Goal: Task Accomplishment & Management: Manage account settings

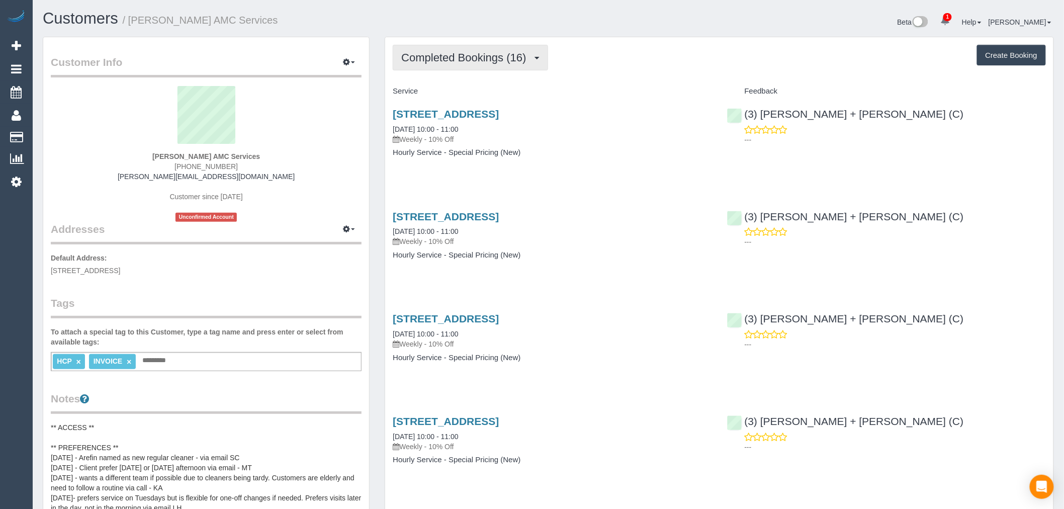
click at [465, 49] on button "Completed Bookings (16)" at bounding box center [470, 58] width 155 height 26
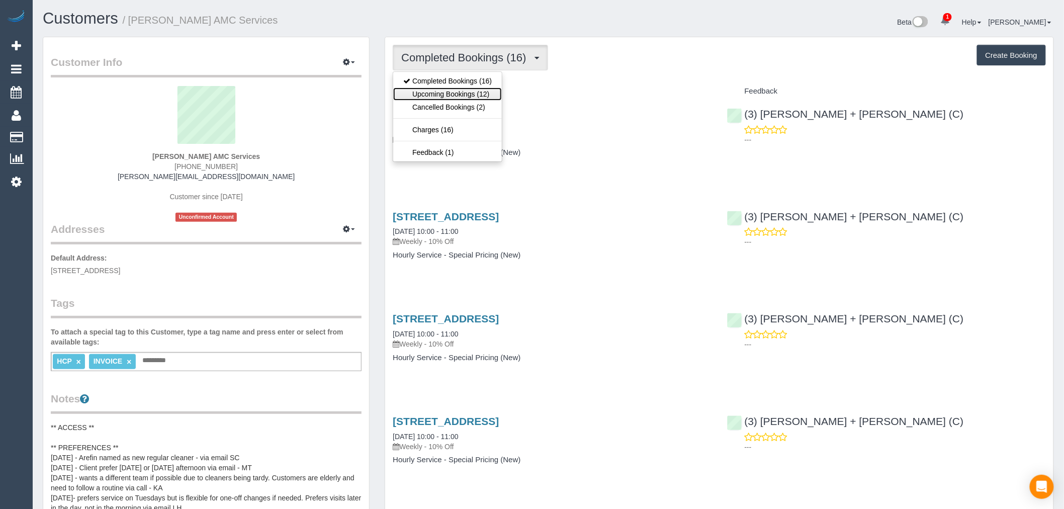
click at [482, 90] on link "Upcoming Bookings (12)" at bounding box center [447, 93] width 109 height 13
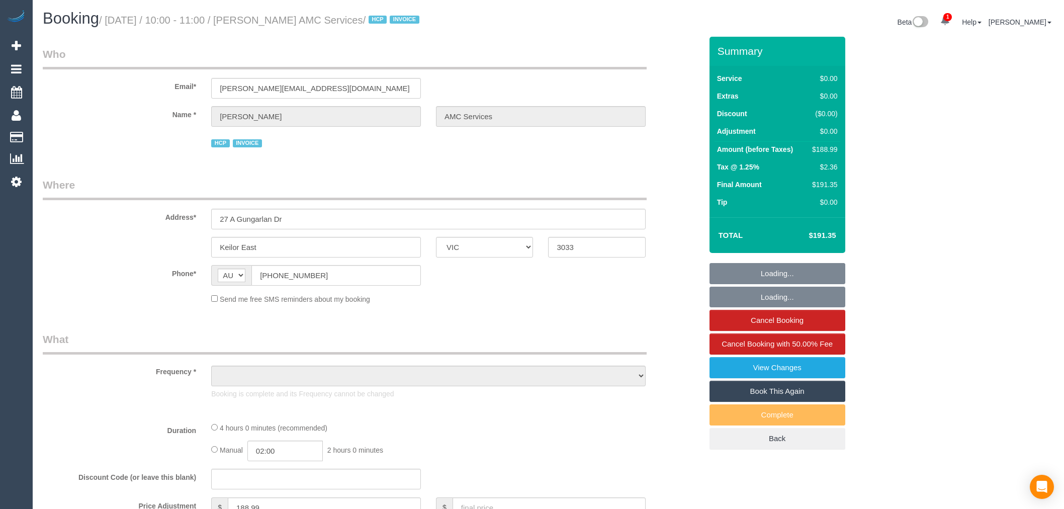
select select "VIC"
select select "240"
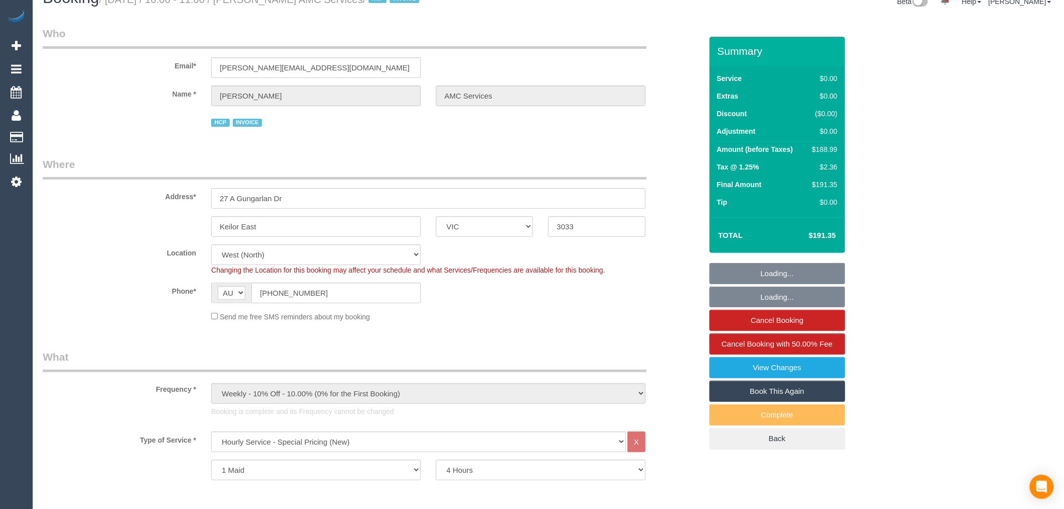
select select "object:1251"
select select "number:28"
select select "number:14"
select select "number:19"
select select "number:24"
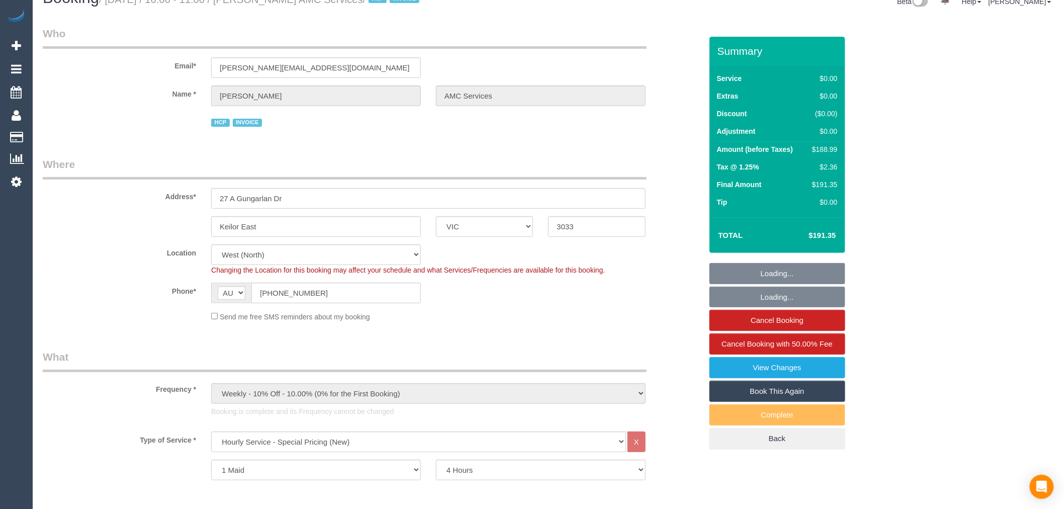
scroll to position [279, 0]
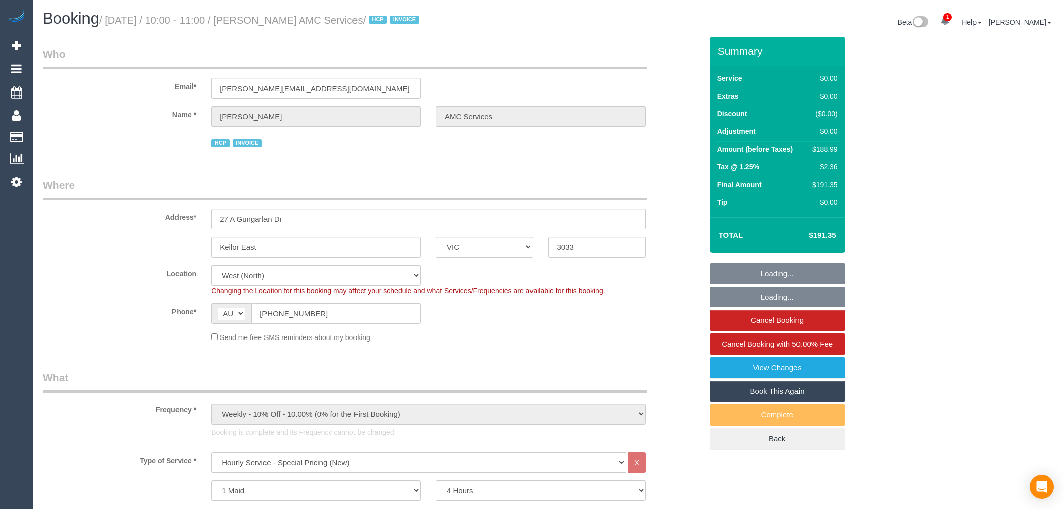
select select "VIC"
select select "240"
select select "number:28"
select select "number:14"
select select "number:19"
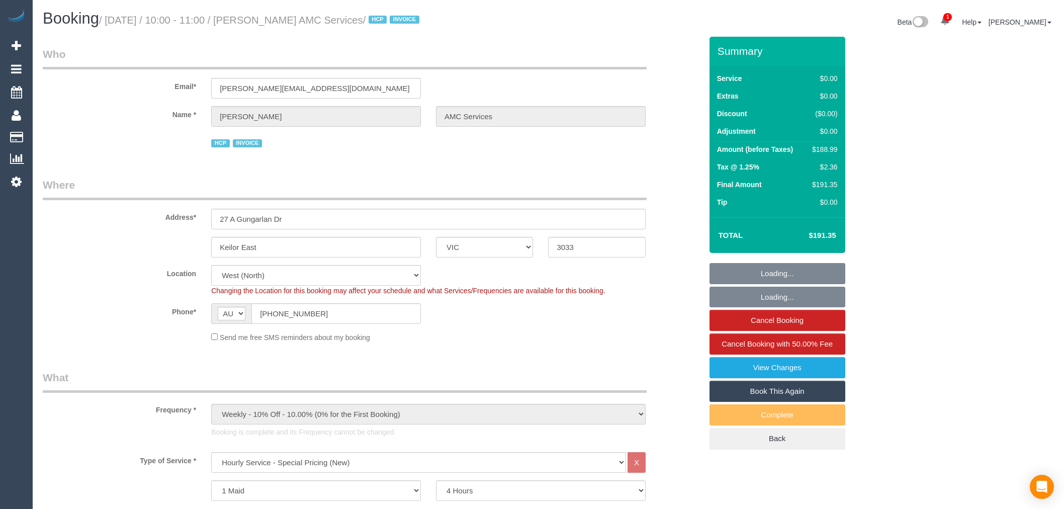
select select "number:24"
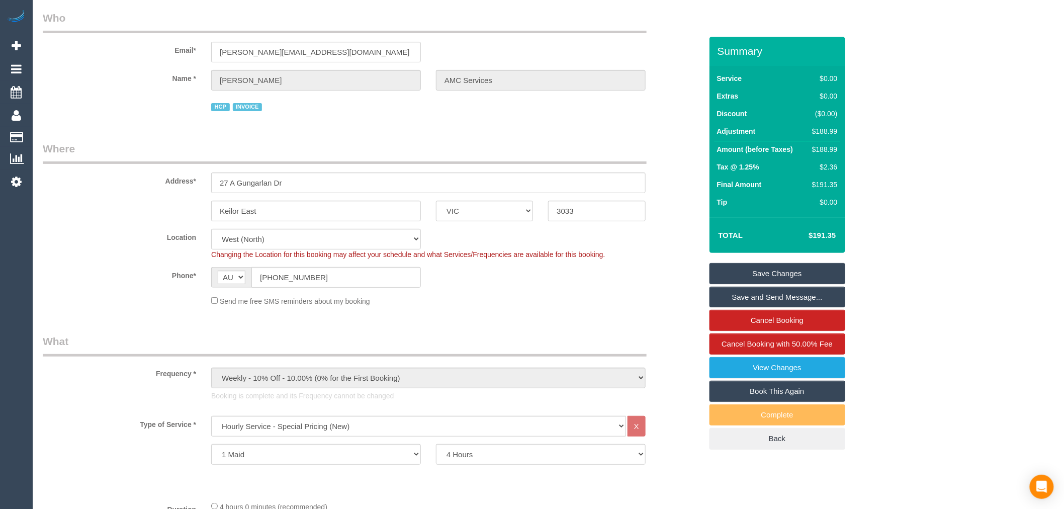
scroll to position [56, 0]
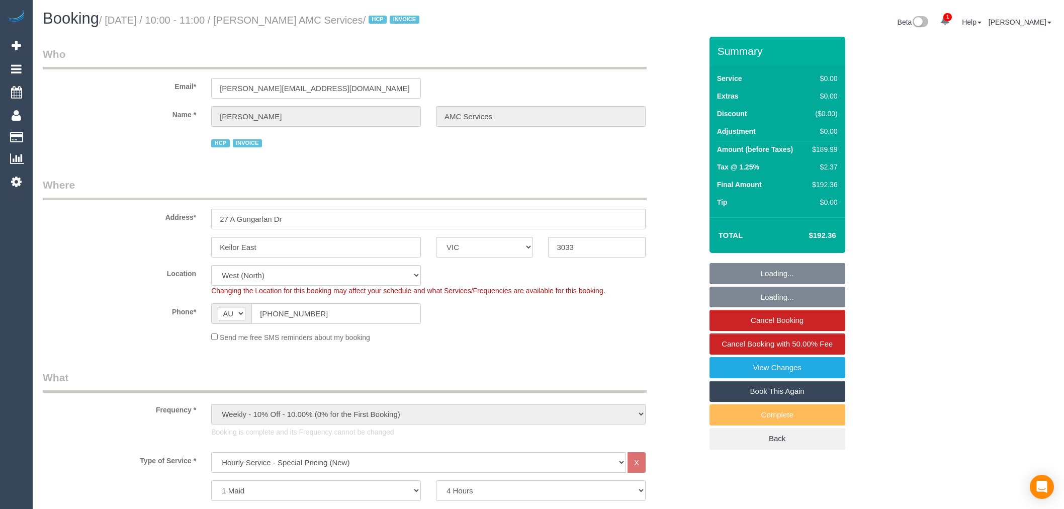
select select "VIC"
select select "240"
select select "number:28"
select select "number:14"
select select "number:19"
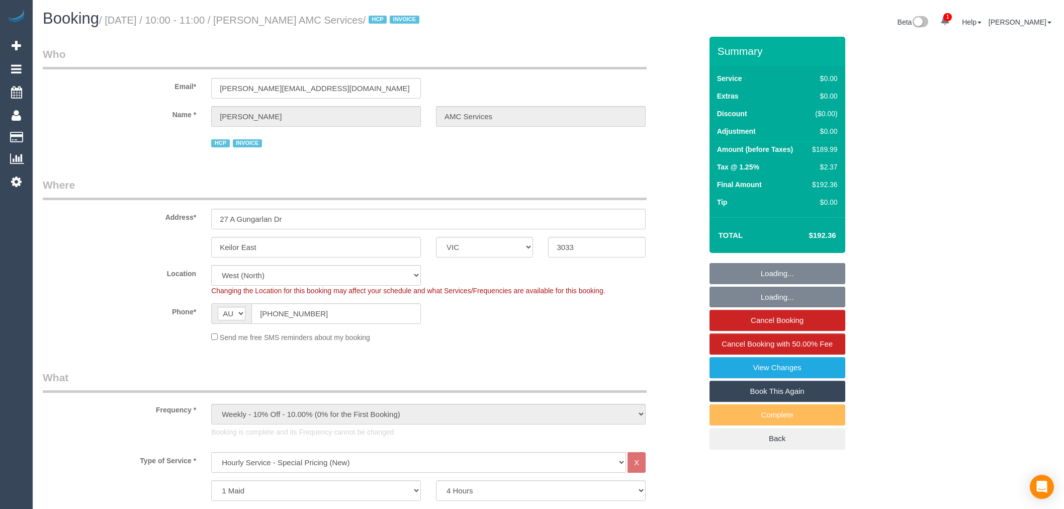
select select "number:24"
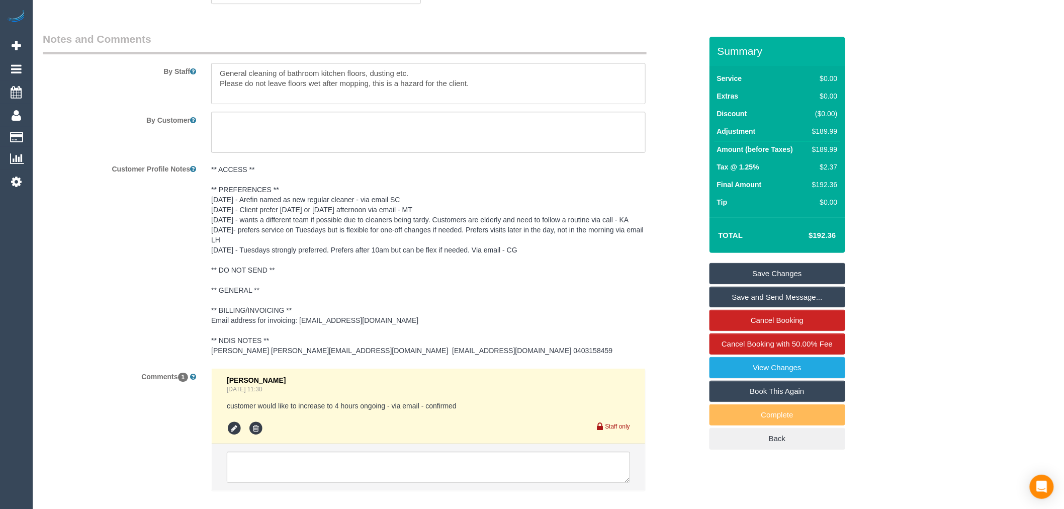
scroll to position [1468, 0]
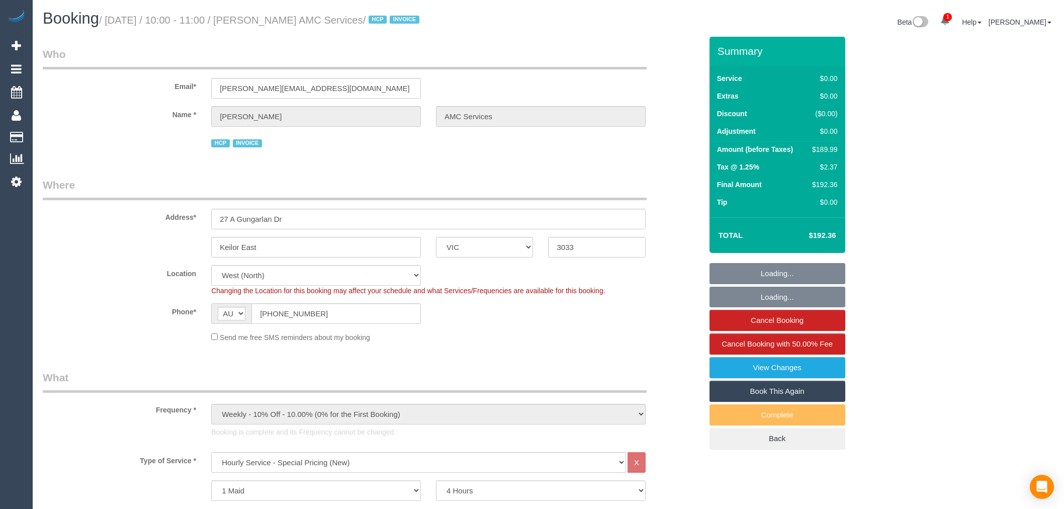
select select "VIC"
select select "240"
select select "number:28"
select select "number:14"
select select "number:19"
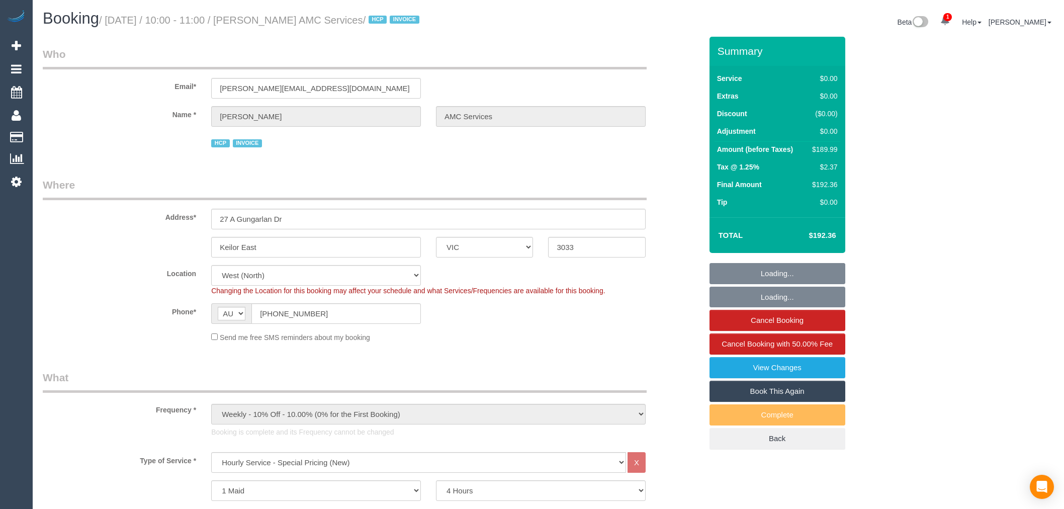
select select "number:24"
select select "VIC"
select select "240"
select select "number:28"
select select "number:14"
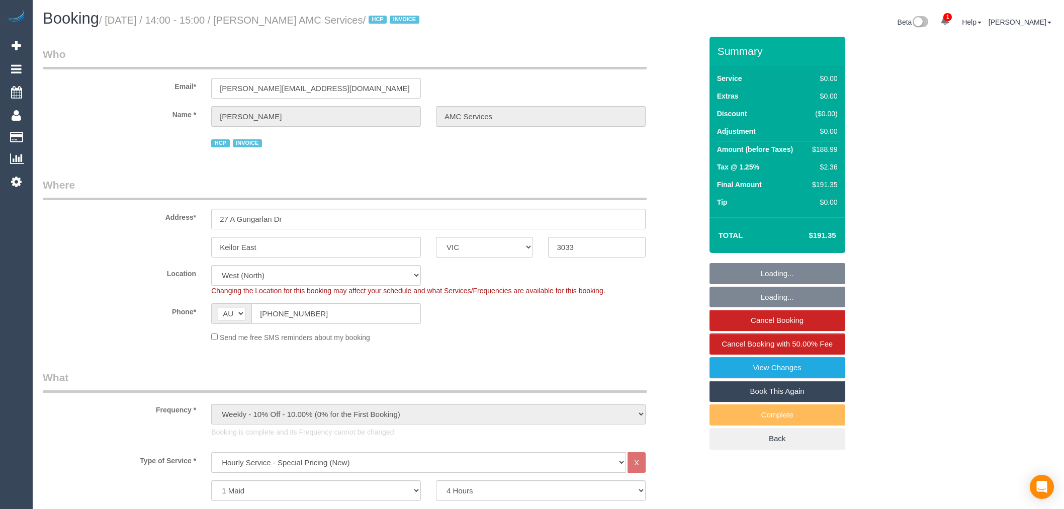
select select "number:19"
select select "number:24"
select select "VIC"
select select "240"
select select "number:28"
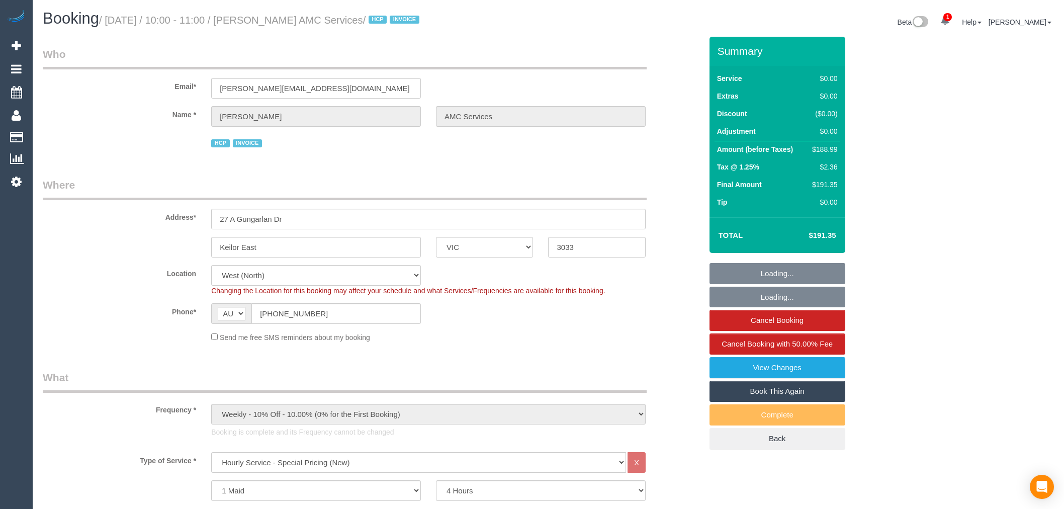
select select "number:14"
select select "number:19"
select select "number:24"
select select "VIC"
select select "240"
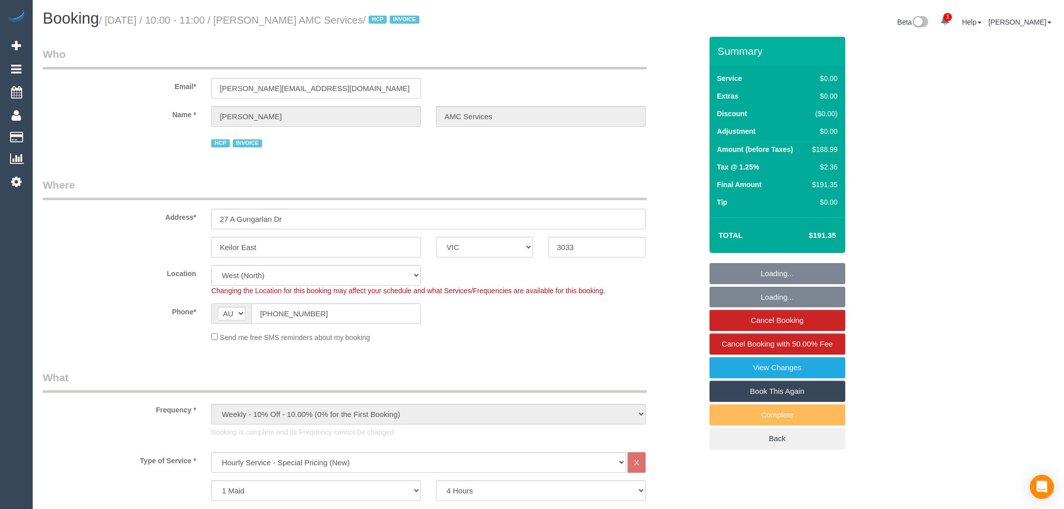
select select "number:28"
select select "number:14"
select select "number:19"
select select "number:24"
select select "VIC"
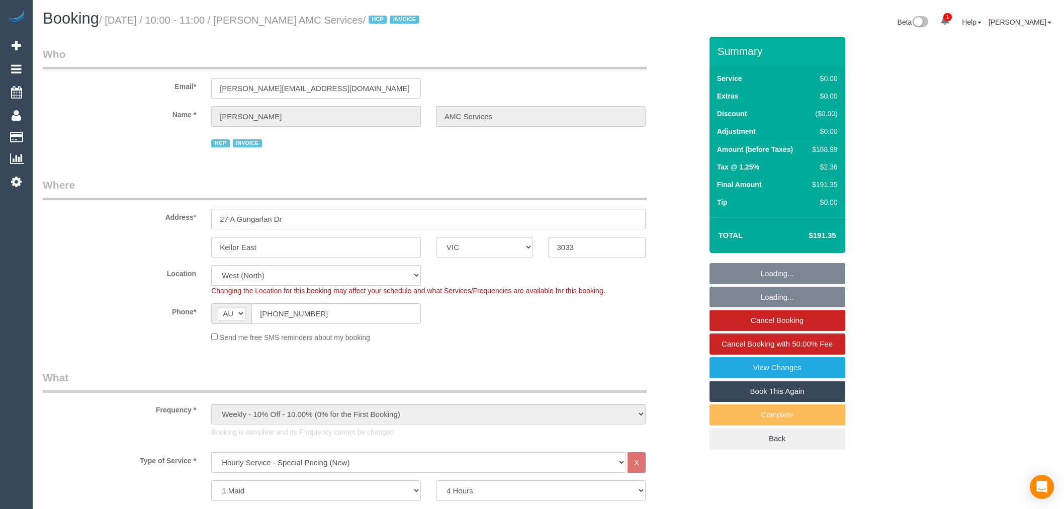
select select "240"
select select "VIC"
select select "240"
select select "number:28"
select select "number:14"
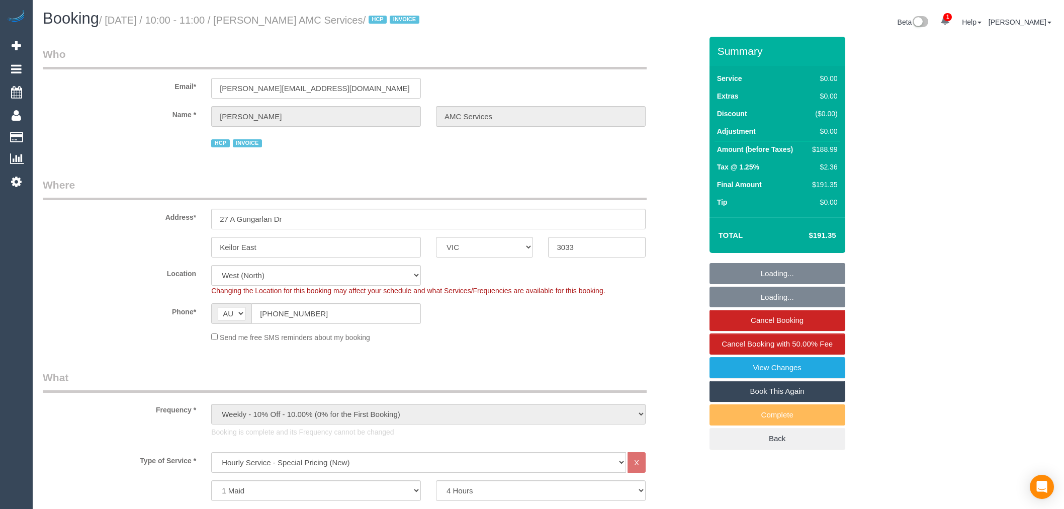
select select "number:19"
select select "number:24"
select select "VIC"
select select "240"
select select "number:28"
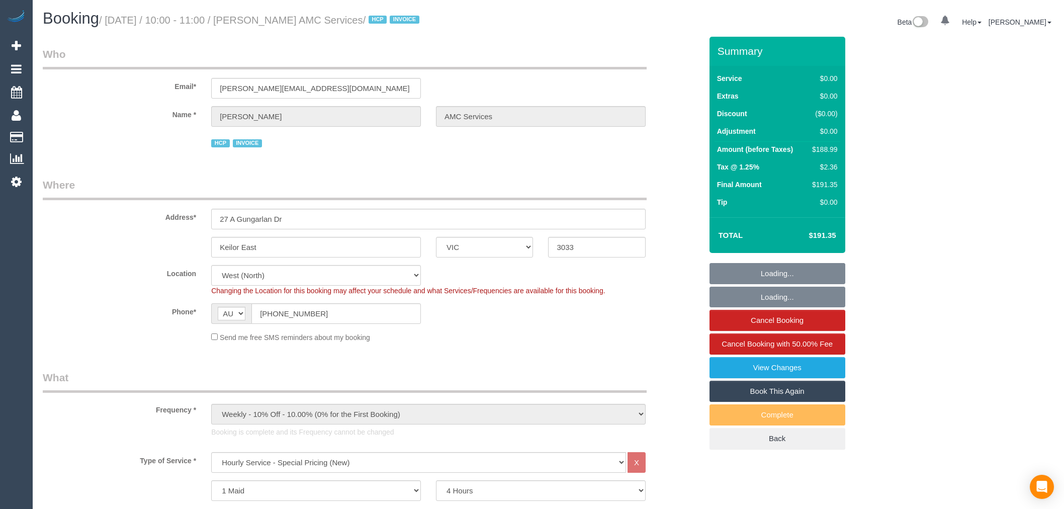
select select "number:14"
select select "number:19"
select select "number:24"
select select "VIC"
select select "240"
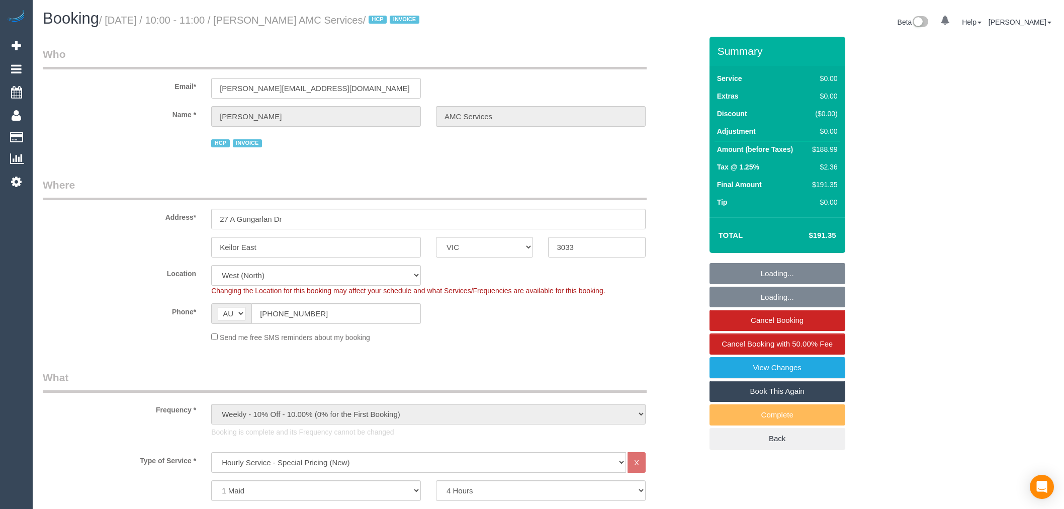
select select "number:28"
select select "number:14"
select select "number:19"
select select "number:24"
